Goal: Task Accomplishment & Management: Manage account settings

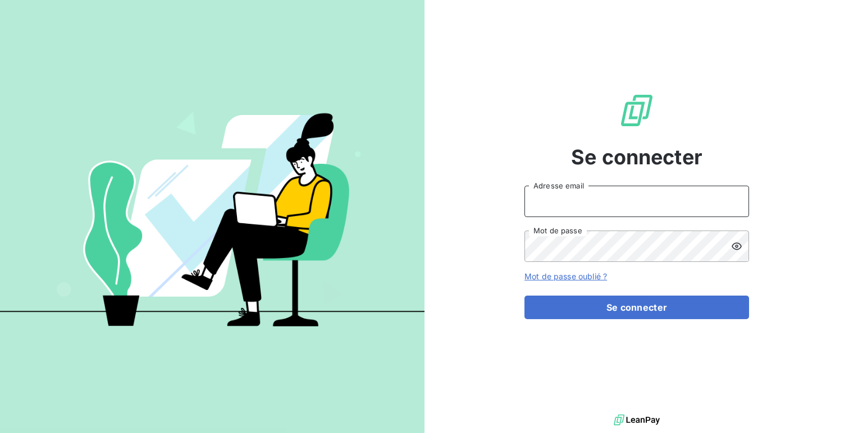
click at [593, 211] on input "Adresse email" at bounding box center [636, 201] width 225 height 31
type input "admin@aaalocatour"
click at [524, 296] on button "Se connecter" at bounding box center [636, 308] width 225 height 24
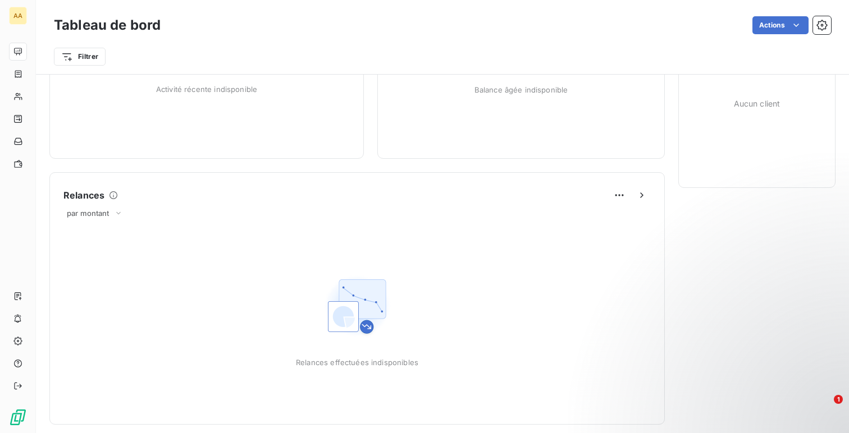
scroll to position [150, 0]
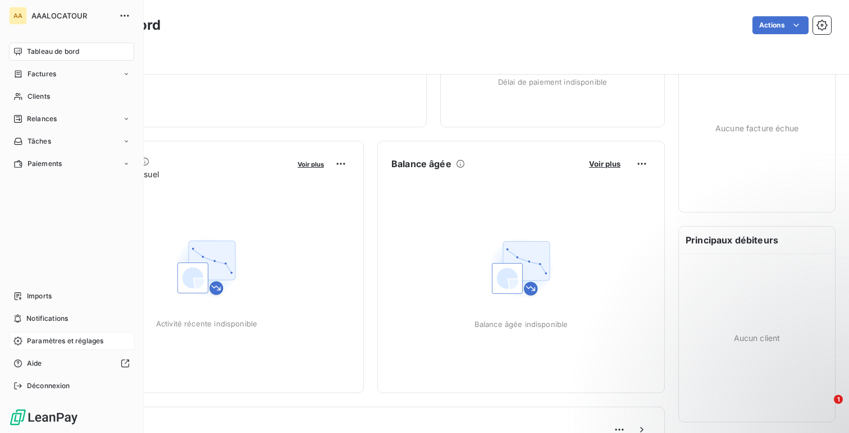
click at [58, 344] on span "Paramètres et réglages" at bounding box center [65, 341] width 76 height 10
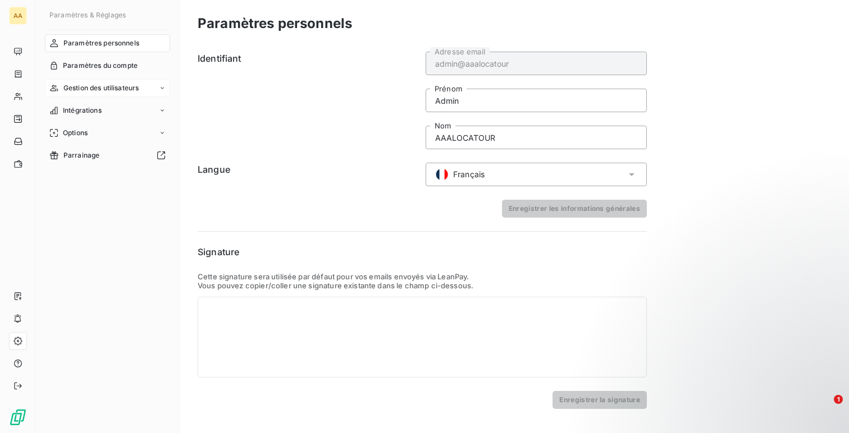
click at [88, 85] on span "Gestion des utilisateurs" at bounding box center [101, 88] width 76 height 10
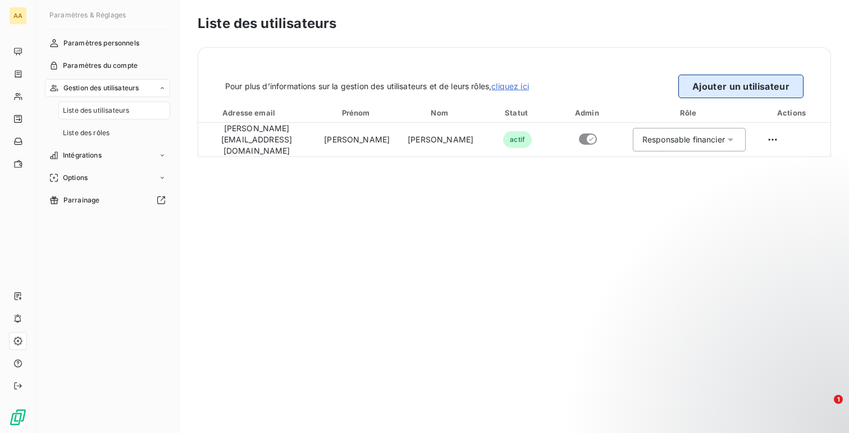
click at [739, 85] on button "Ajouter un utilisateur" at bounding box center [740, 87] width 125 height 24
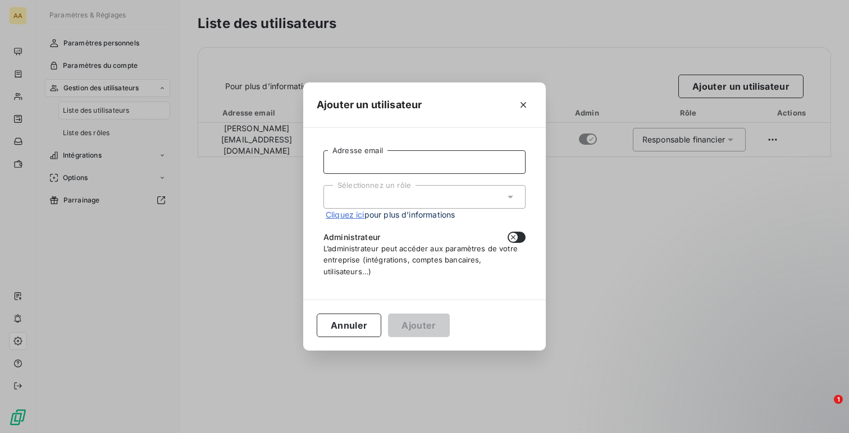
click at [415, 162] on input "Adresse email" at bounding box center [424, 162] width 202 height 24
paste input "ntournaille@soficar.com"
type input "ntournaille@soficar.com"
click at [405, 211] on span "Cliquez ici pour plus d’informations" at bounding box center [390, 215] width 129 height 12
click at [412, 198] on div "Sélectionnez un rôle" at bounding box center [424, 197] width 202 height 24
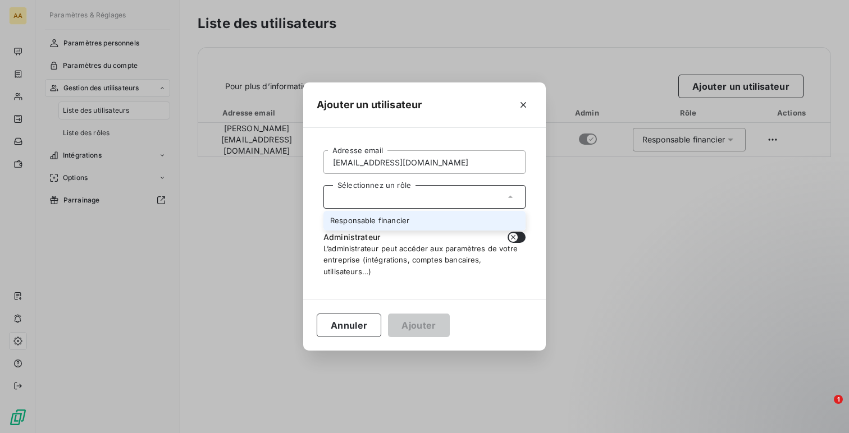
click at [398, 227] on li "Responsable financier" at bounding box center [424, 221] width 202 height 20
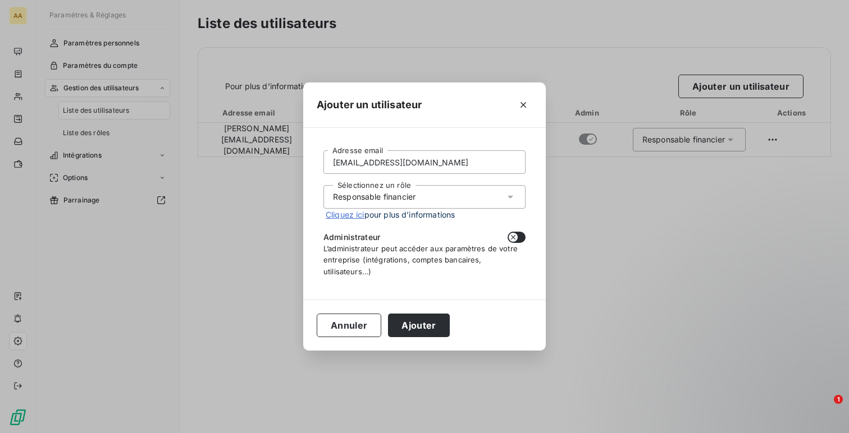
click at [502, 238] on div "Administrateur" at bounding box center [424, 237] width 202 height 11
click at [517, 237] on icon "button" at bounding box center [513, 237] width 9 height 9
checkbox input "true"
click at [431, 165] on input "ntournaille@soficar.com" at bounding box center [424, 162] width 202 height 24
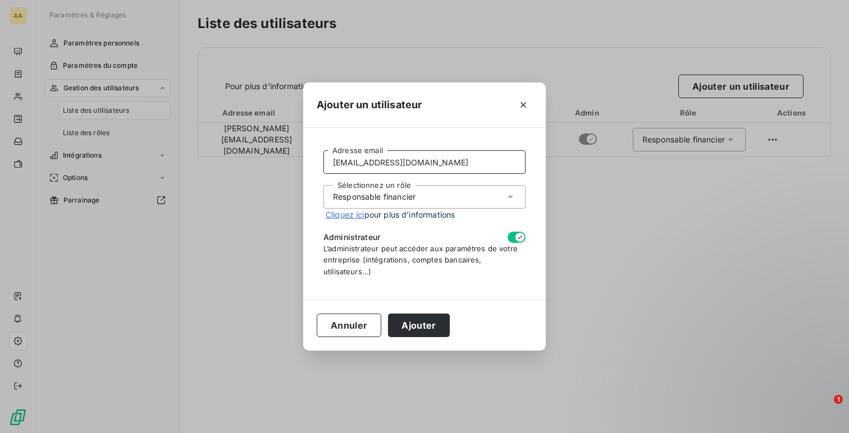
click at [431, 165] on input "ntournaille@soficar.com" at bounding box center [424, 162] width 202 height 24
click at [413, 332] on button "Ajouter" at bounding box center [418, 326] width 61 height 24
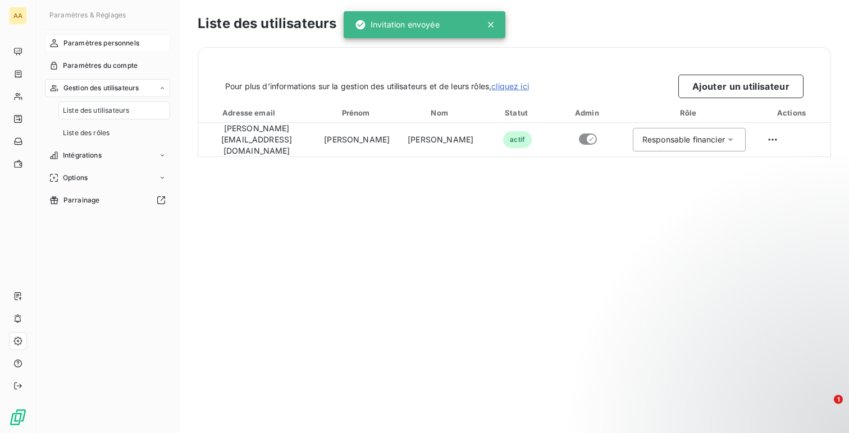
click at [68, 48] on div "Paramètres personnels" at bounding box center [107, 43] width 125 height 18
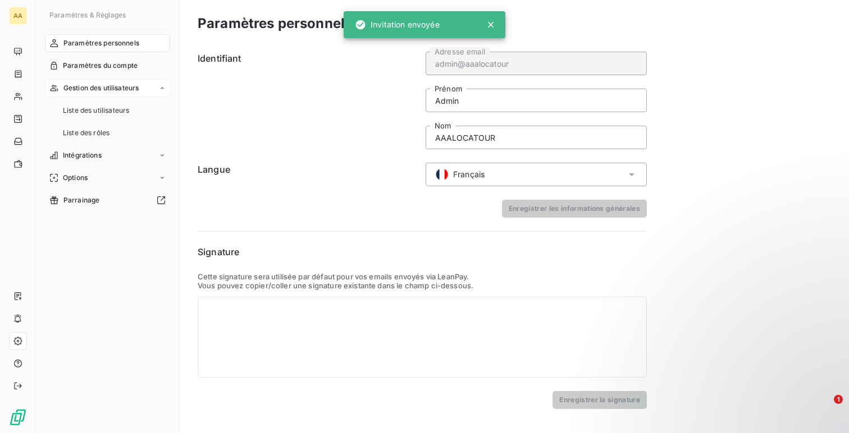
click at [90, 84] on span "Gestion des utilisateurs" at bounding box center [101, 88] width 76 height 10
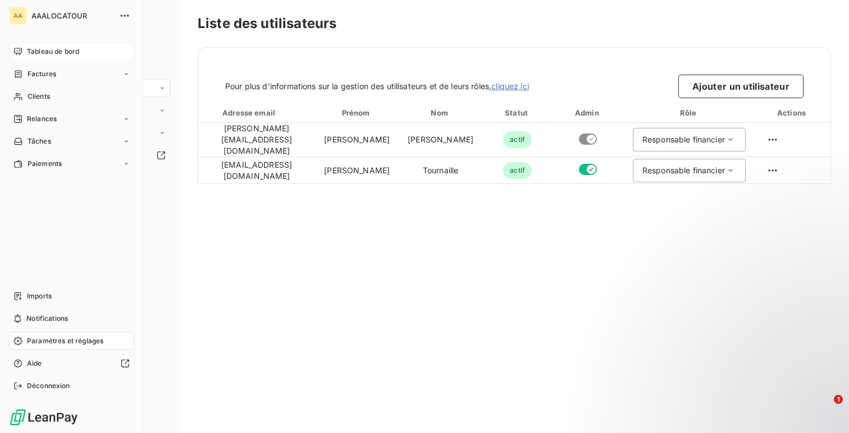
click at [24, 57] on div "Tableau de bord" at bounding box center [71, 52] width 125 height 18
